Goal: Book appointment/travel/reservation

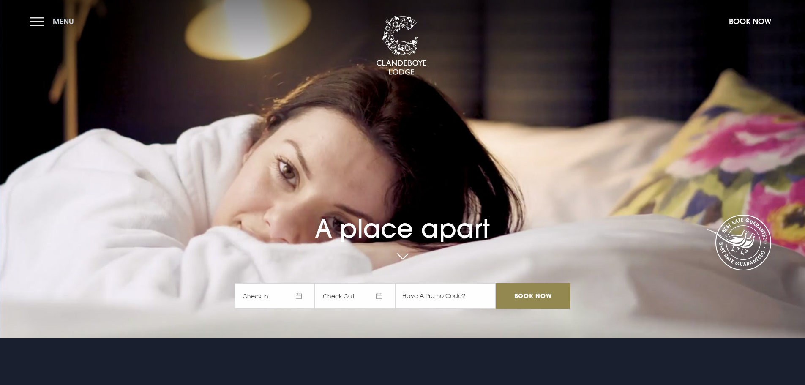
click at [52, 26] on button "Menu" at bounding box center [54, 21] width 49 height 18
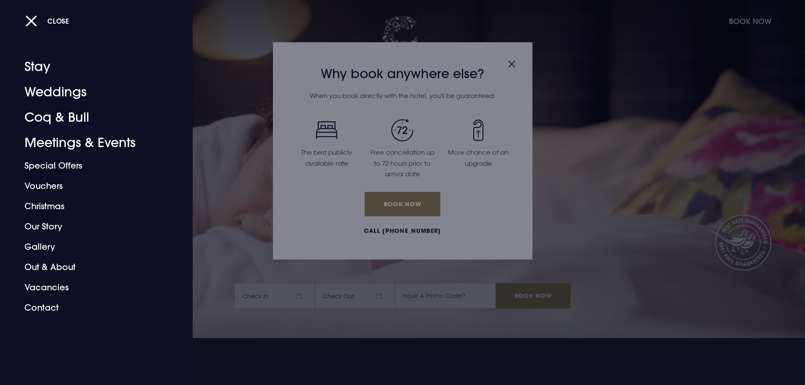
click at [512, 63] on div at bounding box center [402, 192] width 805 height 385
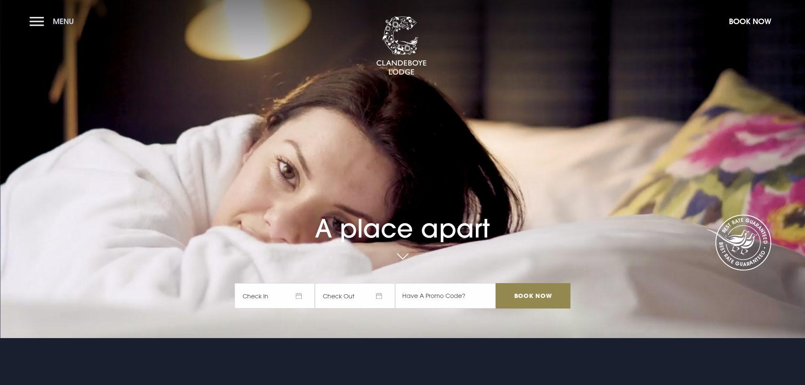
click at [49, 22] on button "Menu" at bounding box center [54, 21] width 49 height 18
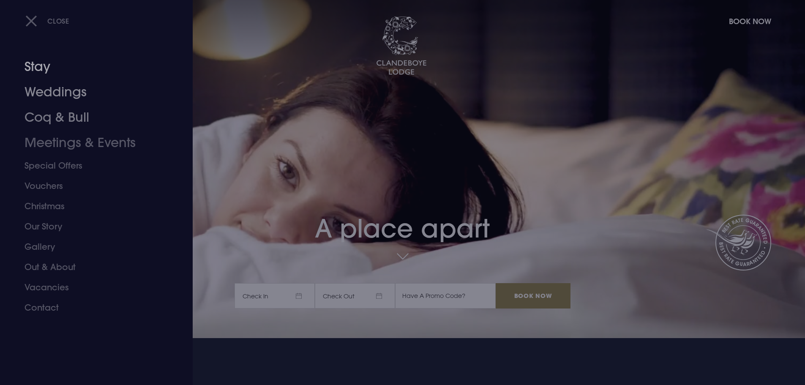
click at [49, 69] on link "Stay" at bounding box center [92, 66] width 134 height 25
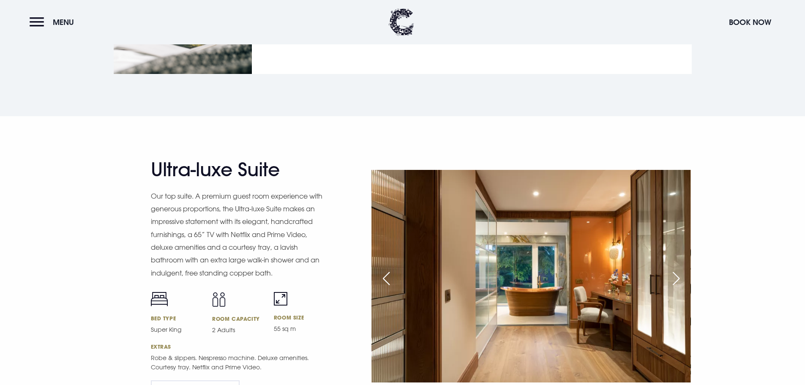
scroll to position [1057, 0]
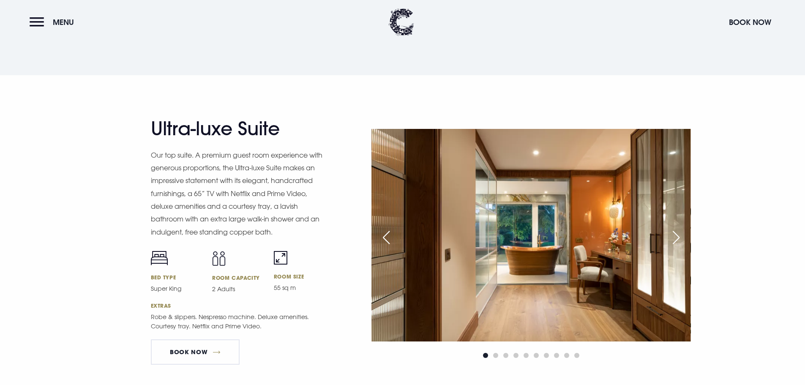
click at [675, 238] on div "Next slide" at bounding box center [676, 237] width 21 height 19
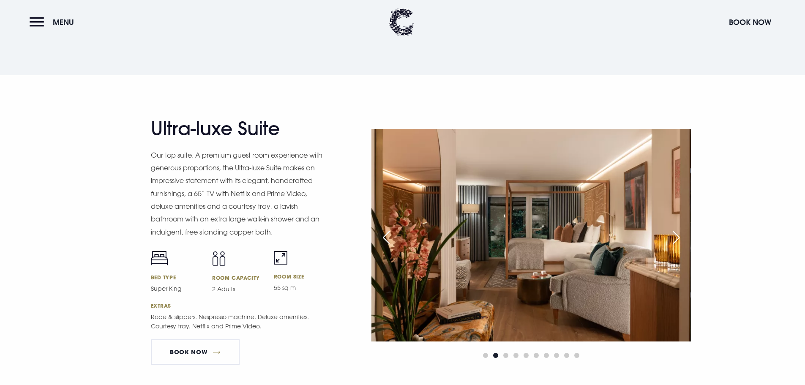
click at [676, 234] on div "Next slide" at bounding box center [676, 237] width 21 height 19
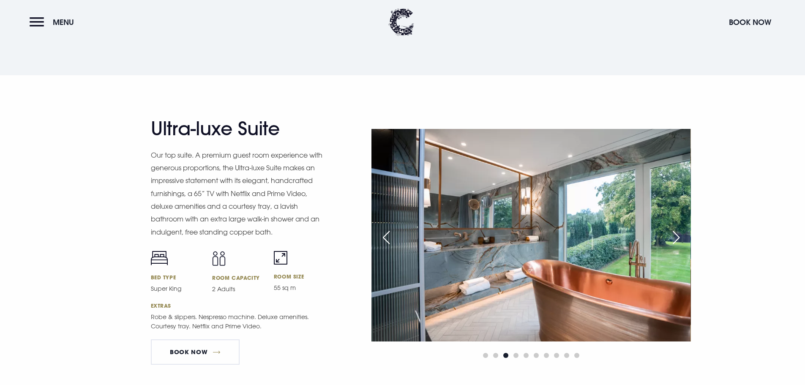
click at [676, 234] on div "Next slide" at bounding box center [676, 237] width 21 height 19
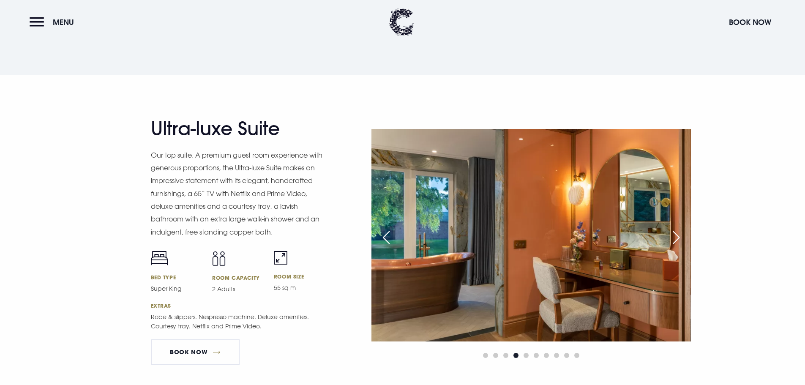
click at [676, 234] on div "Next slide" at bounding box center [676, 237] width 21 height 19
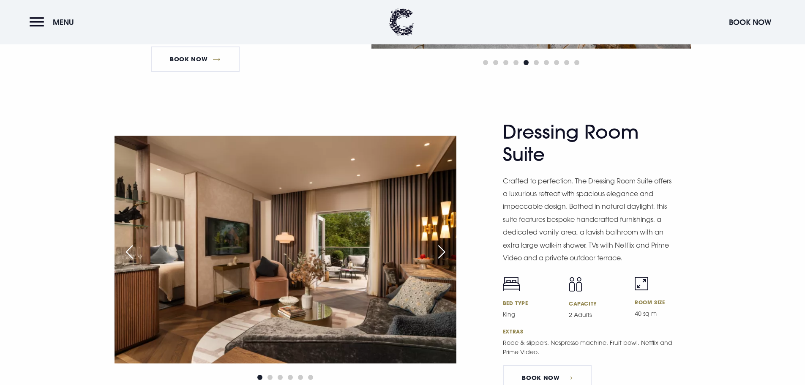
scroll to position [1353, 0]
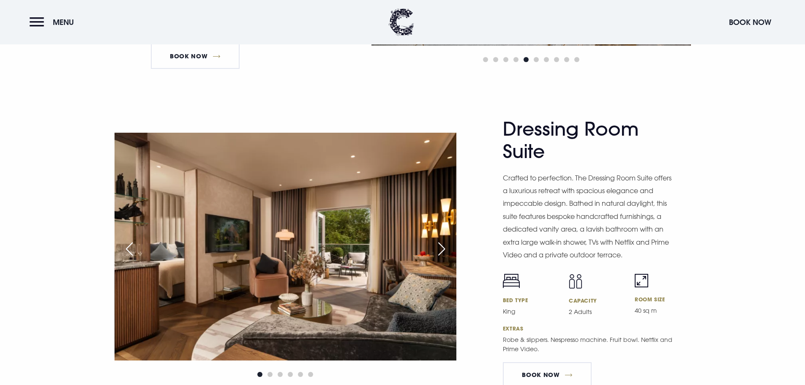
click at [439, 249] on div "Next slide" at bounding box center [441, 249] width 21 height 19
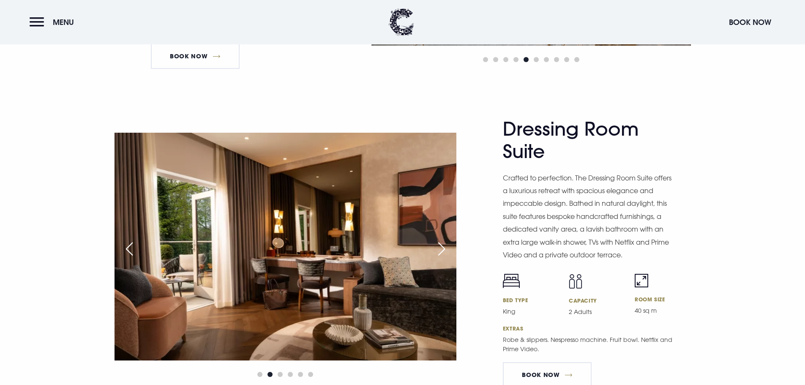
click at [440, 249] on div "Next slide" at bounding box center [441, 249] width 21 height 19
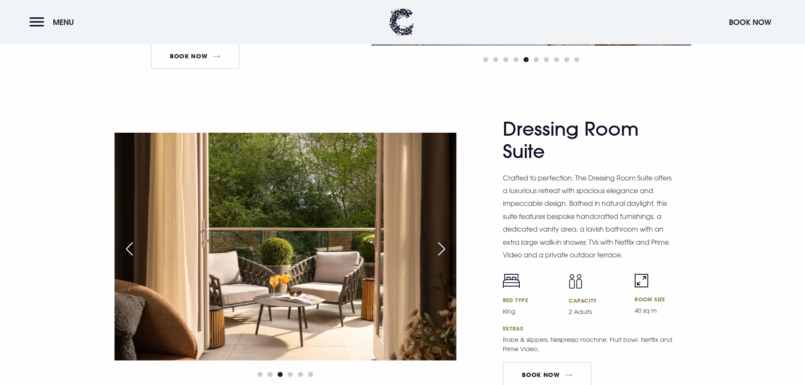
click at [440, 249] on div "Next slide" at bounding box center [441, 249] width 21 height 19
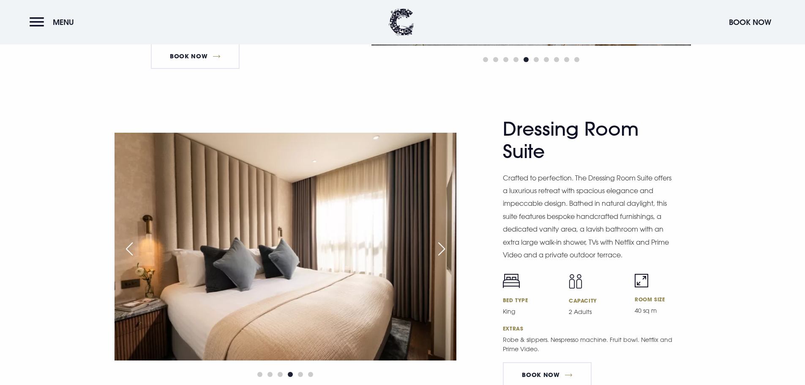
click at [440, 249] on div "Next slide" at bounding box center [441, 249] width 21 height 19
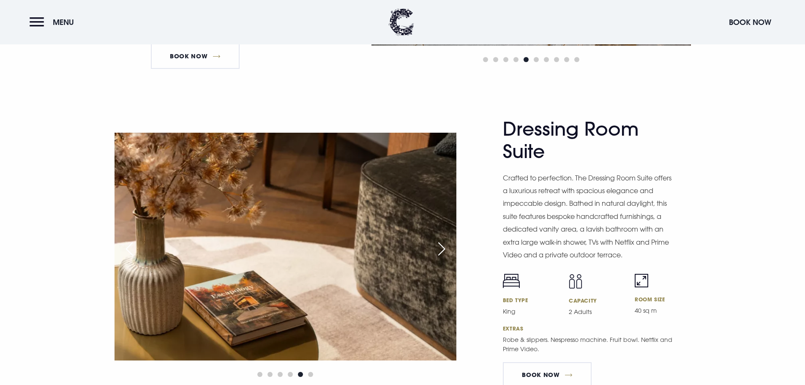
click at [440, 249] on div "Next slide" at bounding box center [441, 249] width 21 height 19
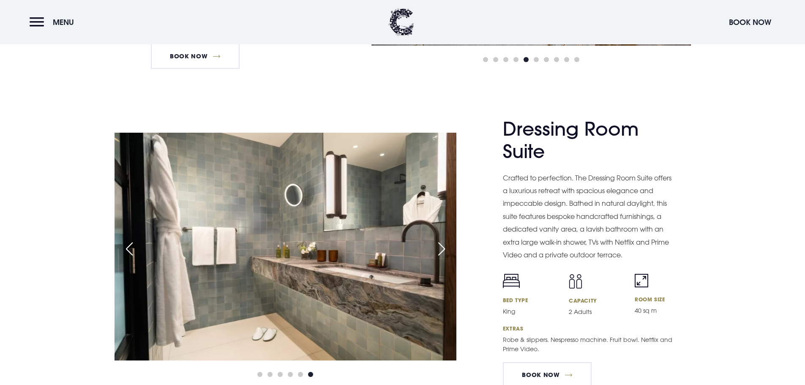
click at [440, 249] on div "Next slide" at bounding box center [441, 249] width 21 height 19
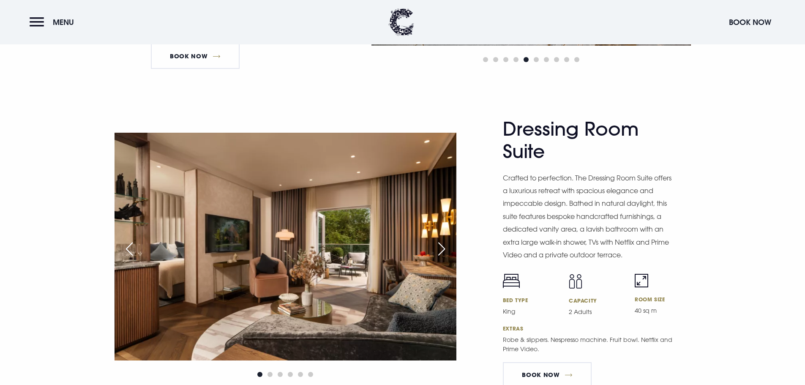
click at [440, 249] on div "Next slide" at bounding box center [441, 249] width 21 height 19
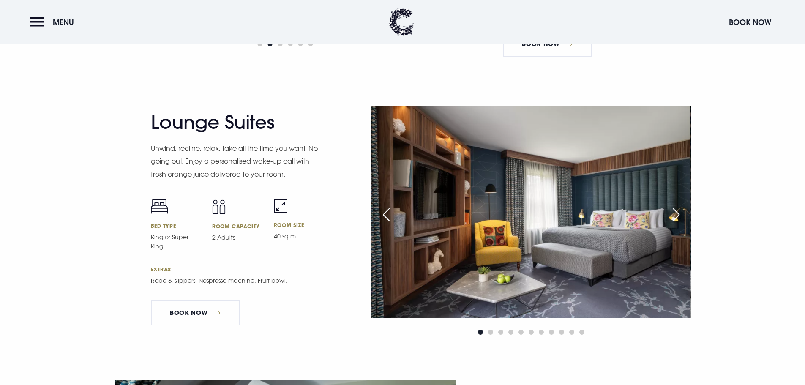
scroll to position [1691, 0]
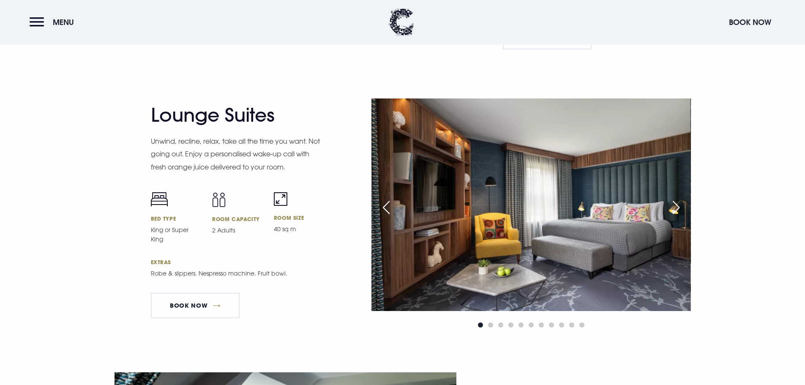
click at [682, 210] on div "Next slide" at bounding box center [676, 207] width 21 height 19
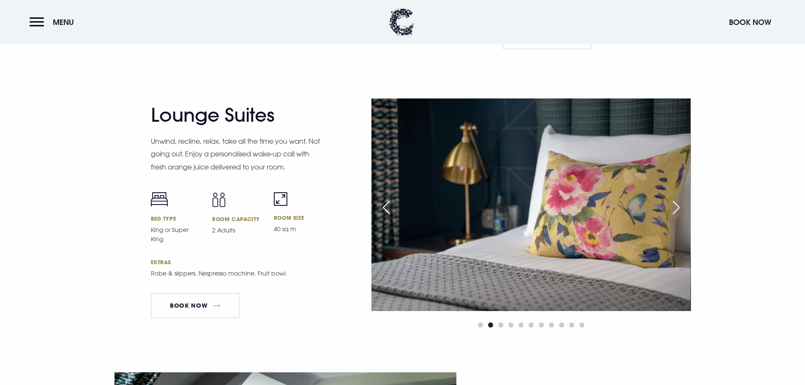
click at [682, 210] on div "Next slide" at bounding box center [676, 207] width 21 height 19
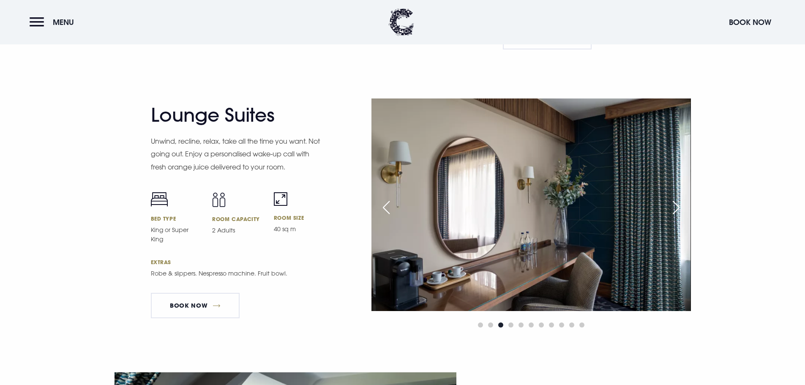
click at [682, 210] on div "Next slide" at bounding box center [676, 207] width 21 height 19
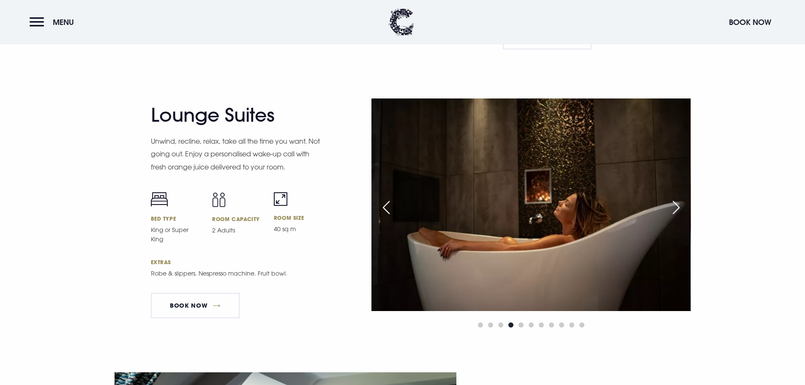
click at [682, 210] on div "Next slide" at bounding box center [676, 207] width 21 height 19
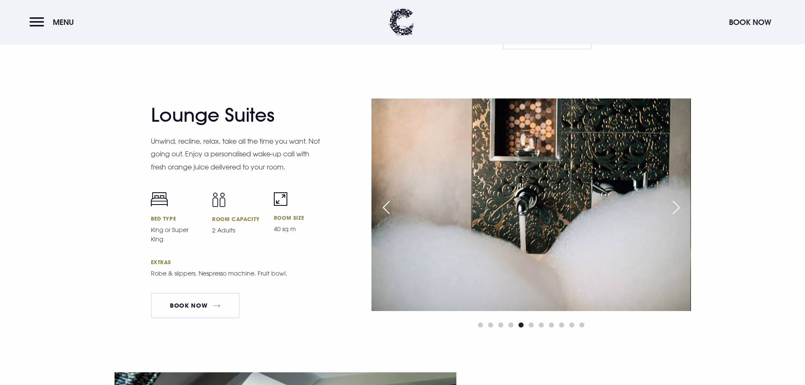
click at [682, 210] on div "Next slide" at bounding box center [676, 207] width 21 height 19
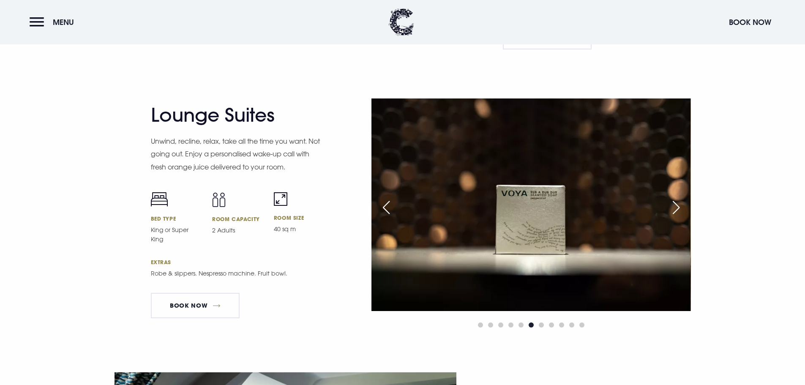
click at [682, 210] on div "Next slide" at bounding box center [676, 207] width 21 height 19
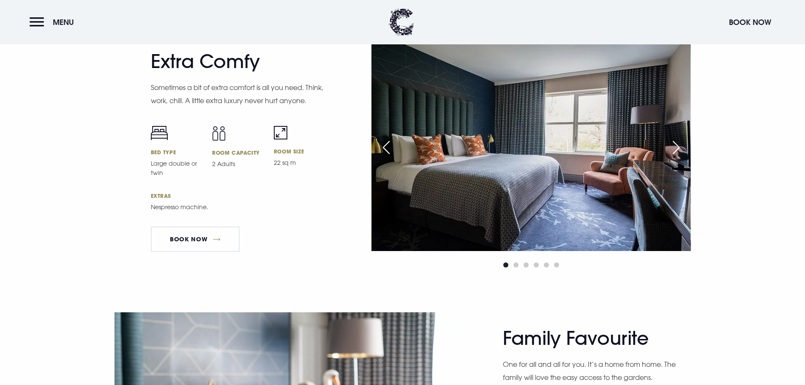
scroll to position [2240, 0]
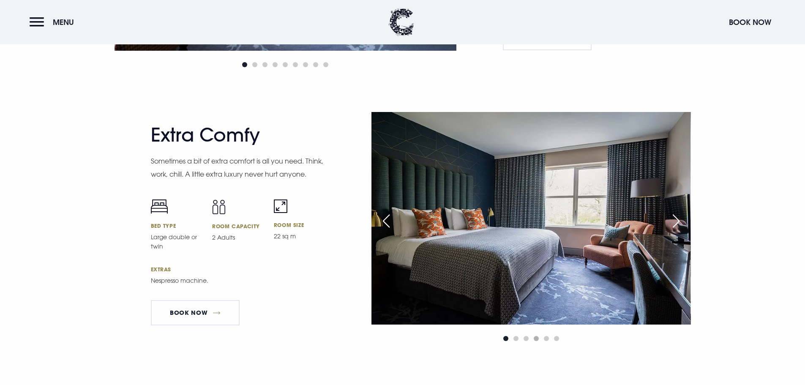
click at [534, 338] on span "Go to slide 4" at bounding box center [536, 338] width 5 height 5
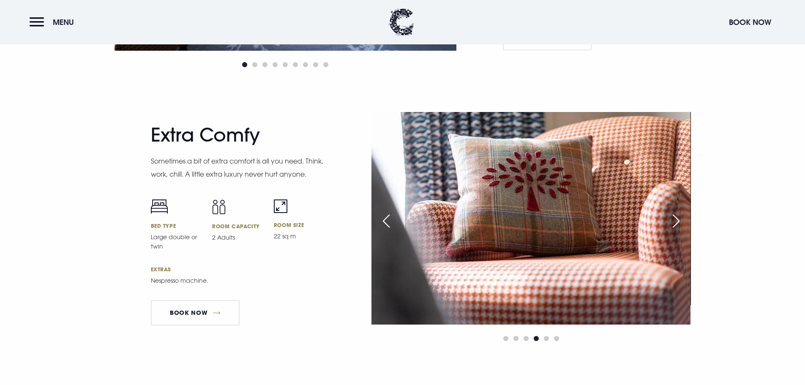
click at [542, 336] on div at bounding box center [531, 339] width 319 height 10
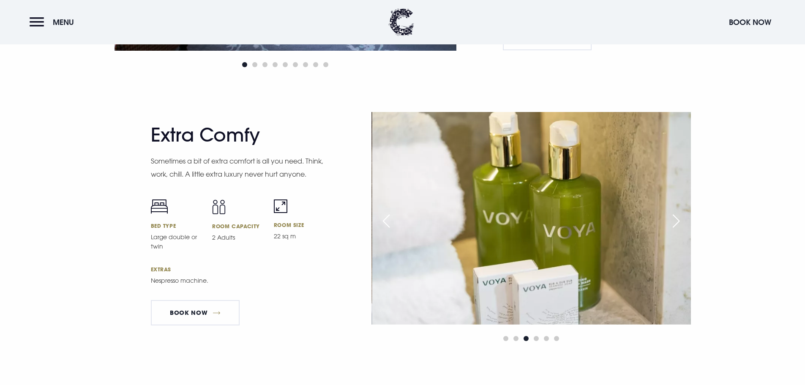
click at [678, 218] on div "Next slide" at bounding box center [676, 221] width 21 height 19
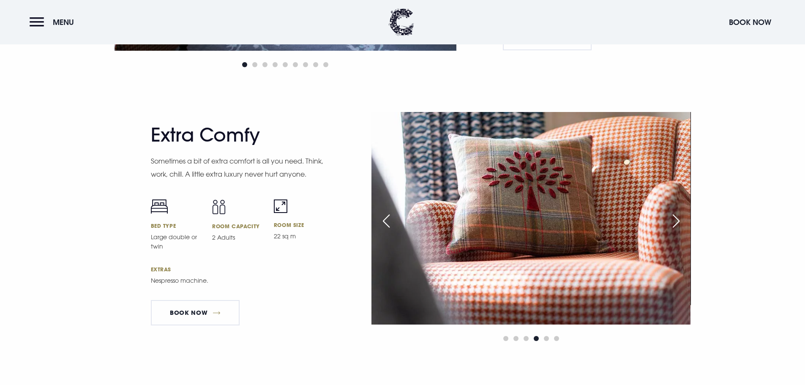
click at [681, 221] on div "Next slide" at bounding box center [676, 221] width 21 height 19
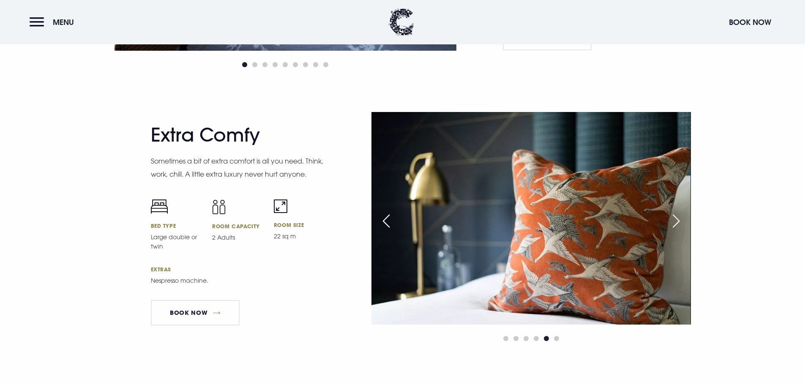
click at [680, 219] on div "Next slide" at bounding box center [676, 221] width 21 height 19
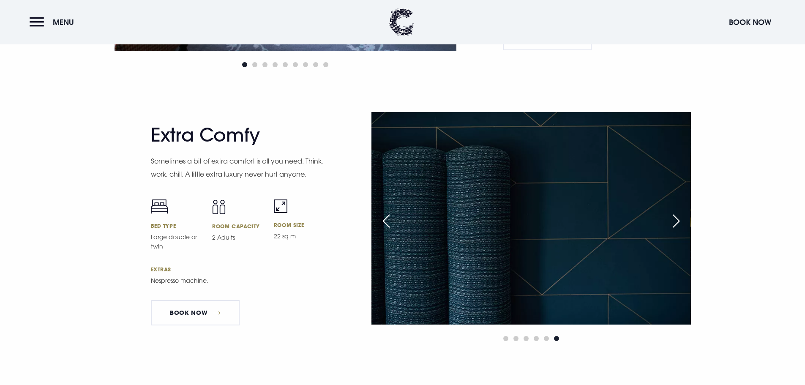
click at [680, 219] on div "Next slide" at bounding box center [676, 221] width 21 height 19
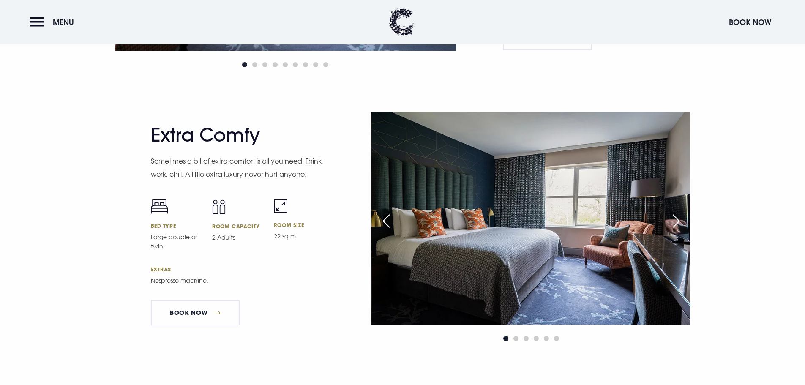
click at [680, 219] on div "Next slide" at bounding box center [676, 221] width 21 height 19
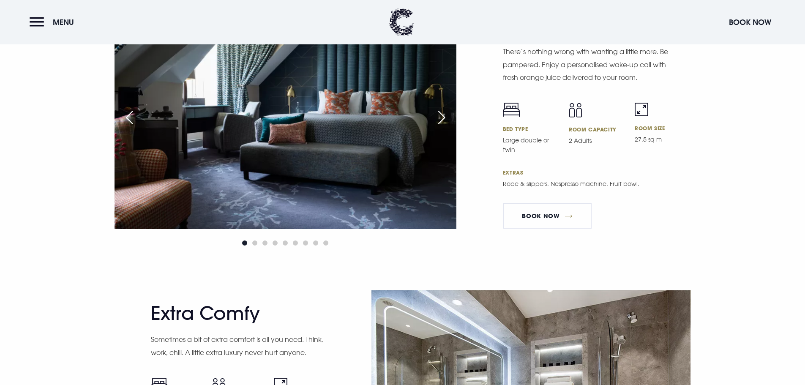
scroll to position [1987, 0]
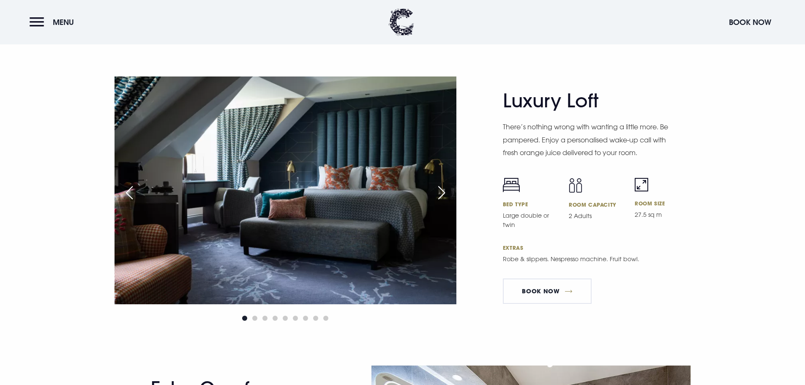
click at [443, 195] on div "Next slide" at bounding box center [441, 192] width 21 height 19
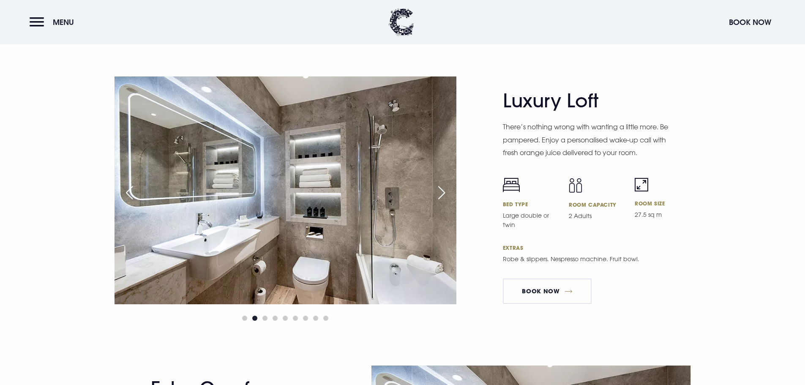
click at [442, 195] on div "Next slide" at bounding box center [441, 192] width 21 height 19
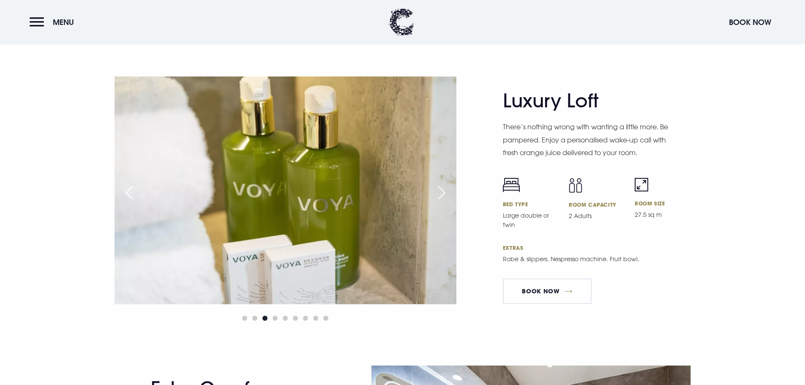
click at [442, 195] on div "Next slide" at bounding box center [441, 192] width 21 height 19
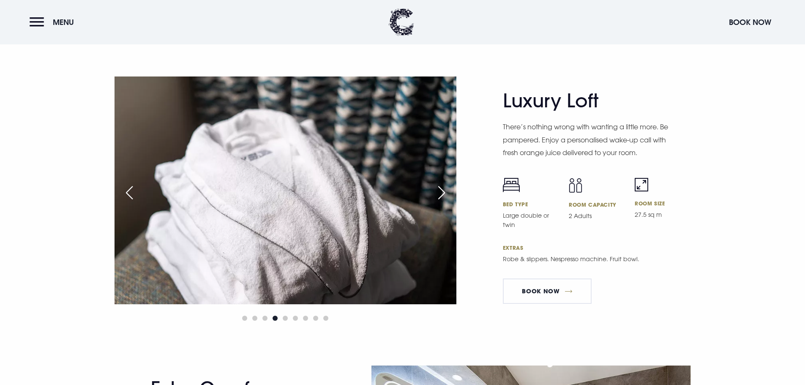
click at [442, 195] on div "Next slide" at bounding box center [441, 192] width 21 height 19
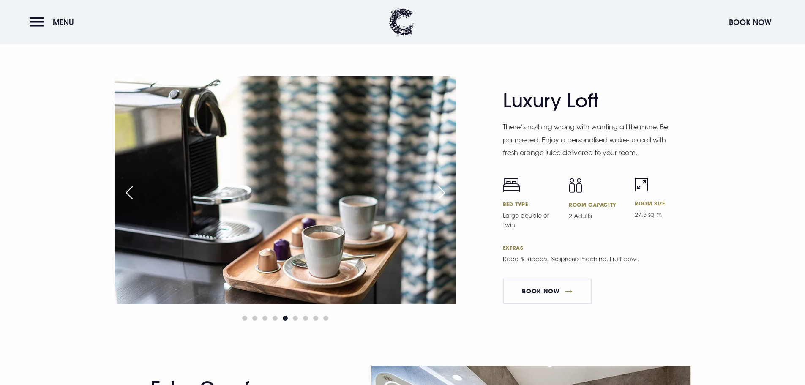
click at [442, 195] on div "Next slide" at bounding box center [441, 192] width 21 height 19
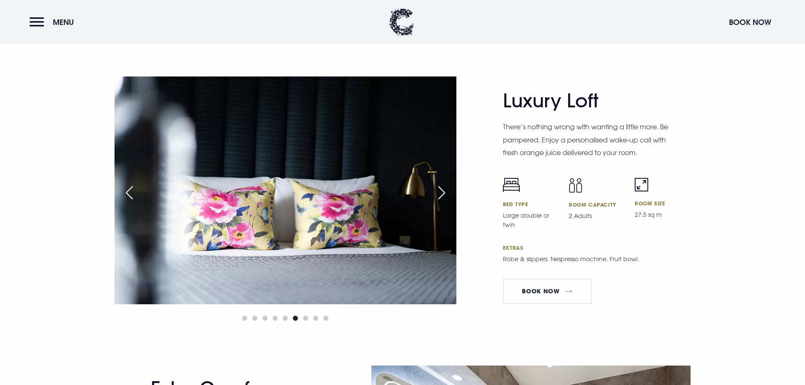
click at [442, 195] on div "Next slide" at bounding box center [441, 192] width 21 height 19
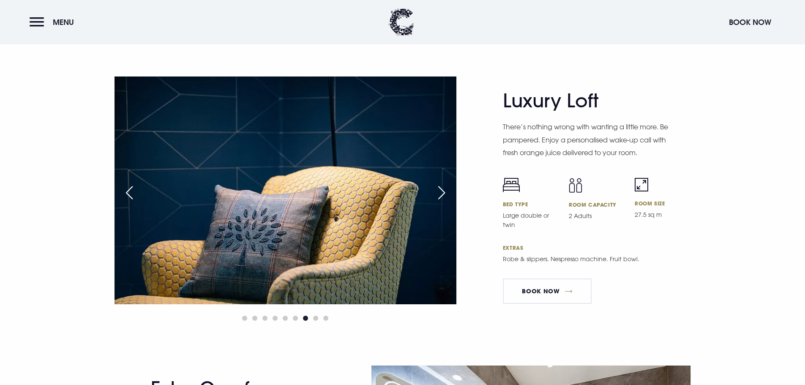
click at [442, 194] on div "Next slide" at bounding box center [441, 192] width 21 height 19
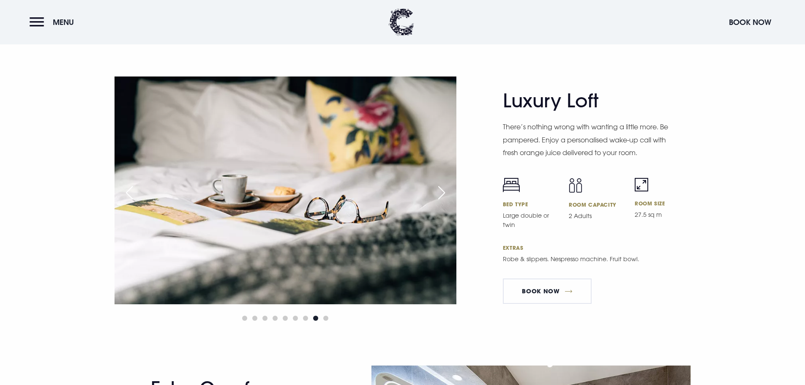
click at [442, 194] on div "Next slide" at bounding box center [441, 192] width 21 height 19
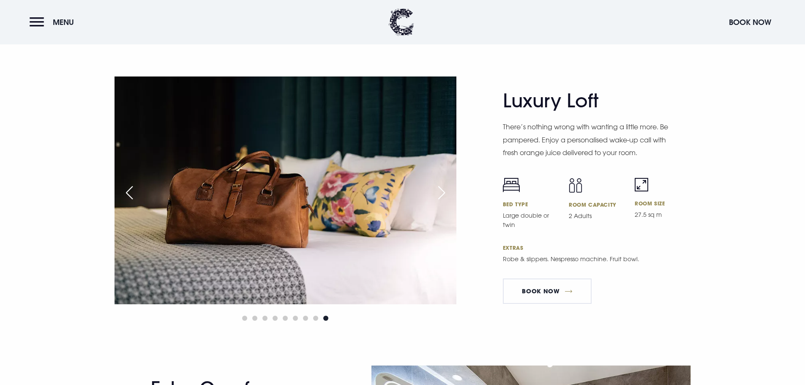
click at [442, 194] on div "Next slide" at bounding box center [441, 192] width 21 height 19
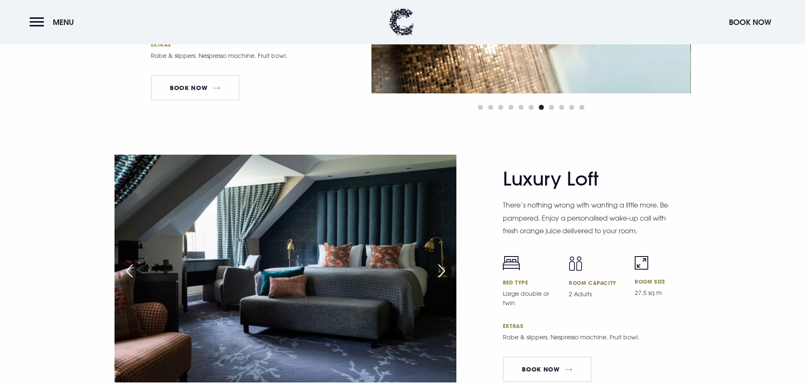
scroll to position [1944, 0]
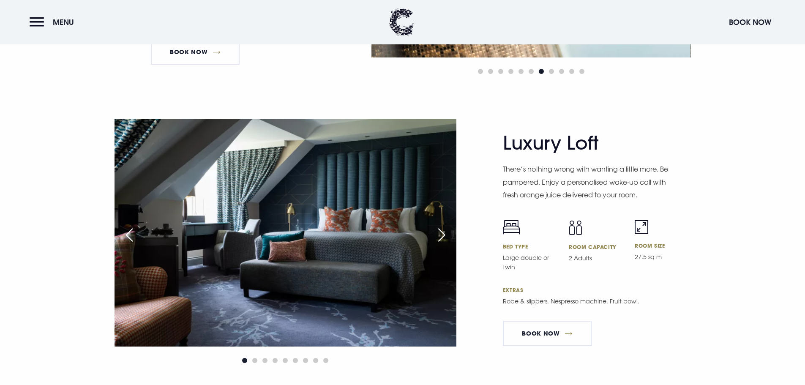
click at [448, 237] on div "Next slide" at bounding box center [441, 235] width 21 height 19
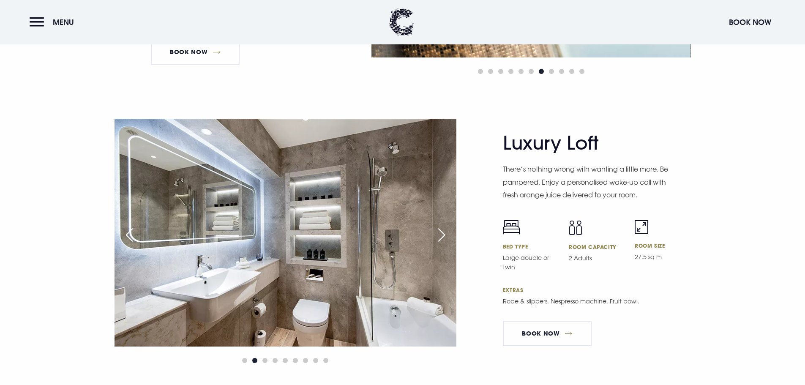
click at [448, 235] on div "Next slide" at bounding box center [441, 235] width 21 height 19
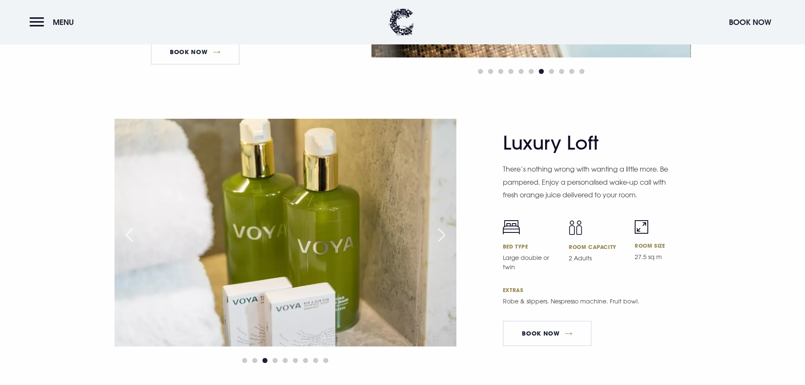
click at [448, 234] on div "Next slide" at bounding box center [441, 235] width 21 height 19
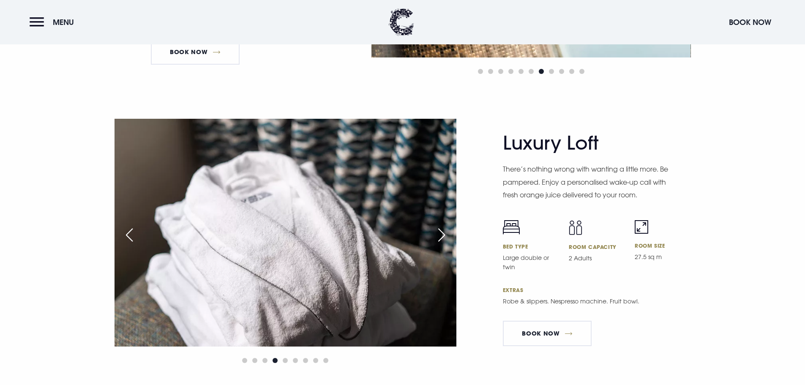
click at [449, 234] on div "Next slide" at bounding box center [441, 235] width 21 height 19
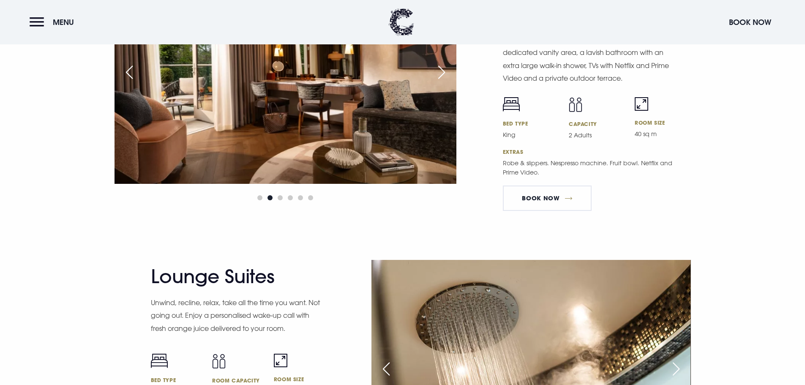
scroll to position [1395, 0]
